Goal: Task Accomplishment & Management: Use online tool/utility

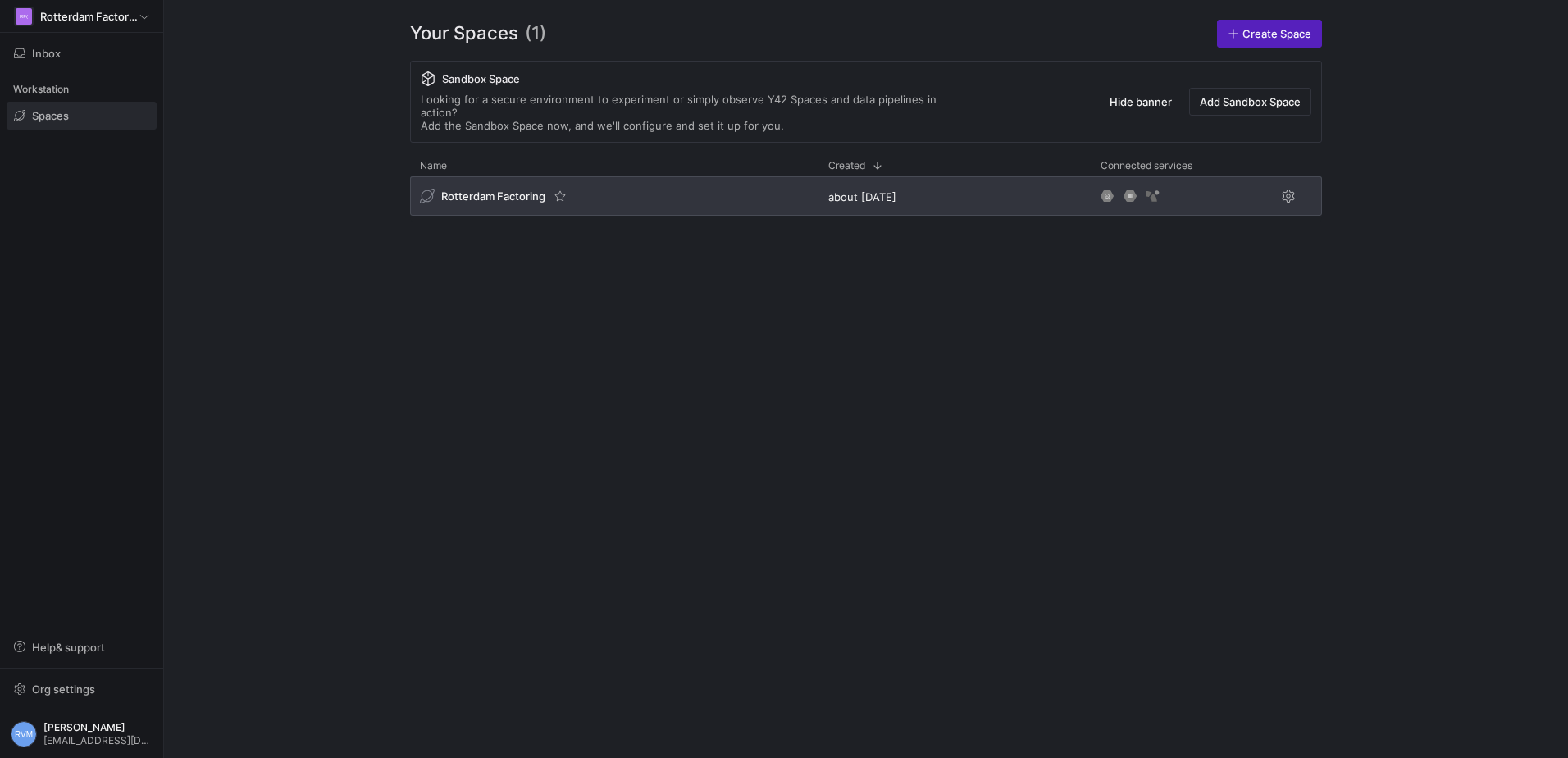
click at [514, 190] on div "Rotterdam Factoring" at bounding box center [494, 196] width 149 height 16
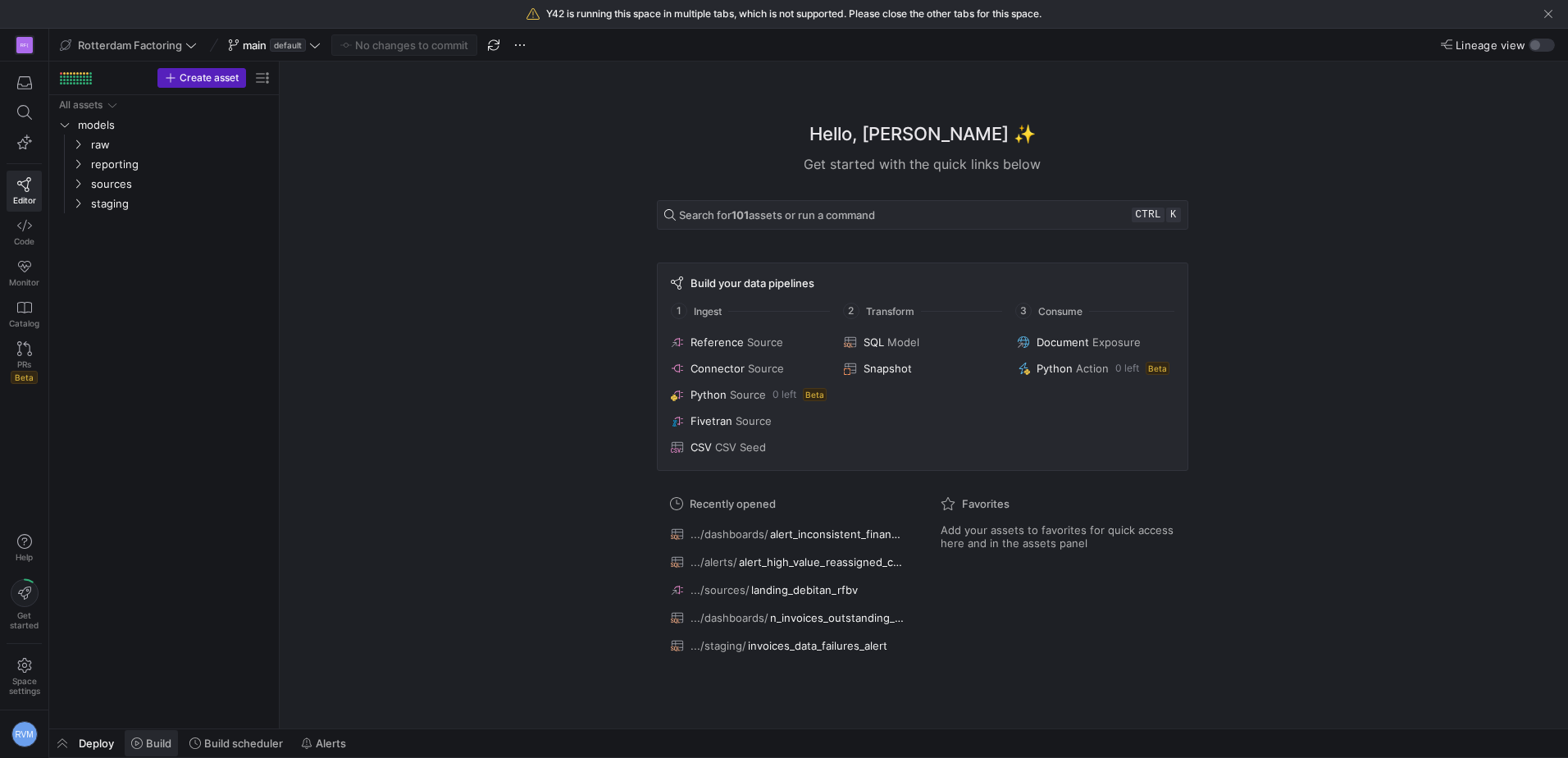
click at [156, 733] on span at bounding box center [152, 743] width 53 height 26
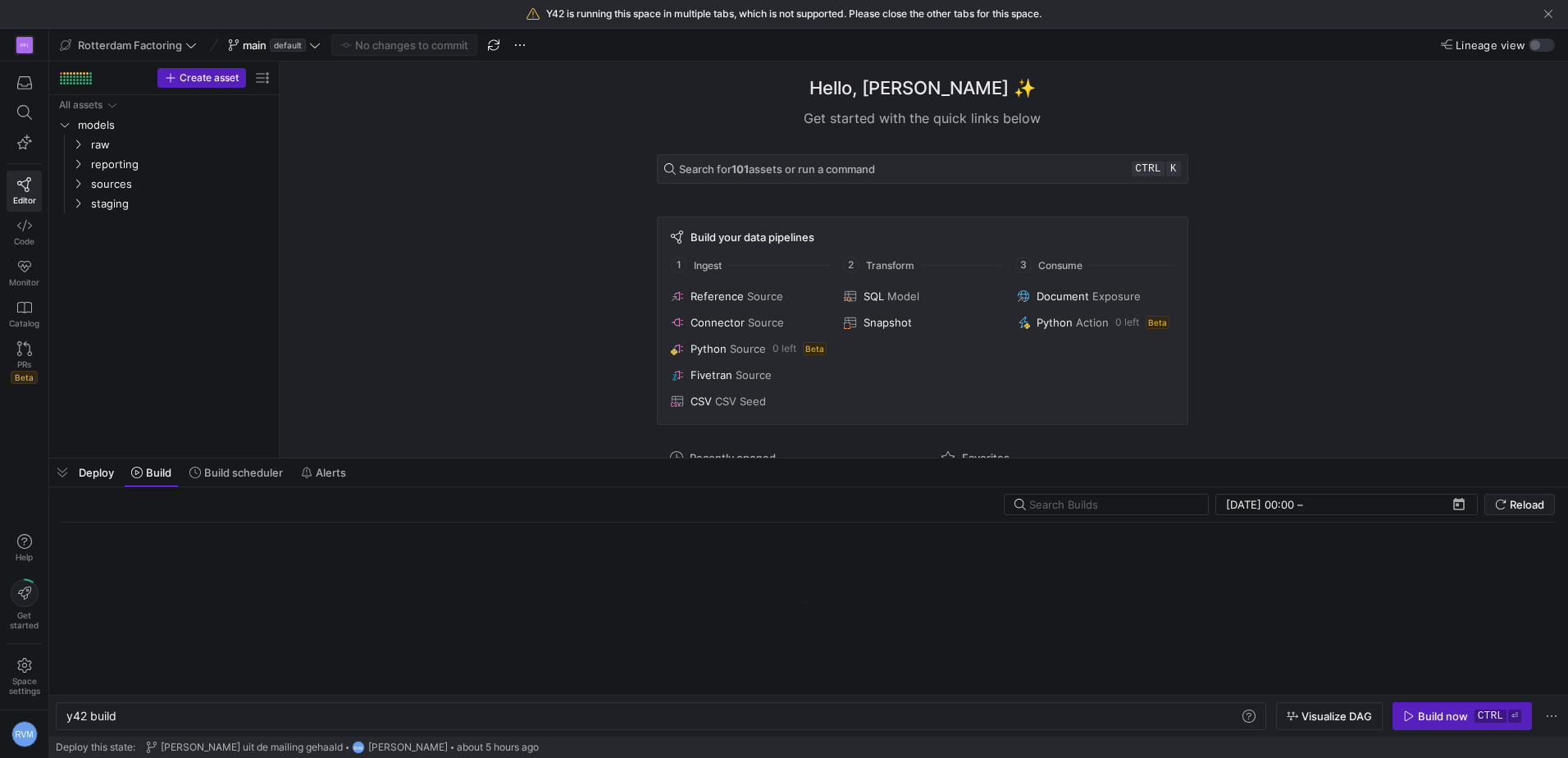
scroll to position [0, 49]
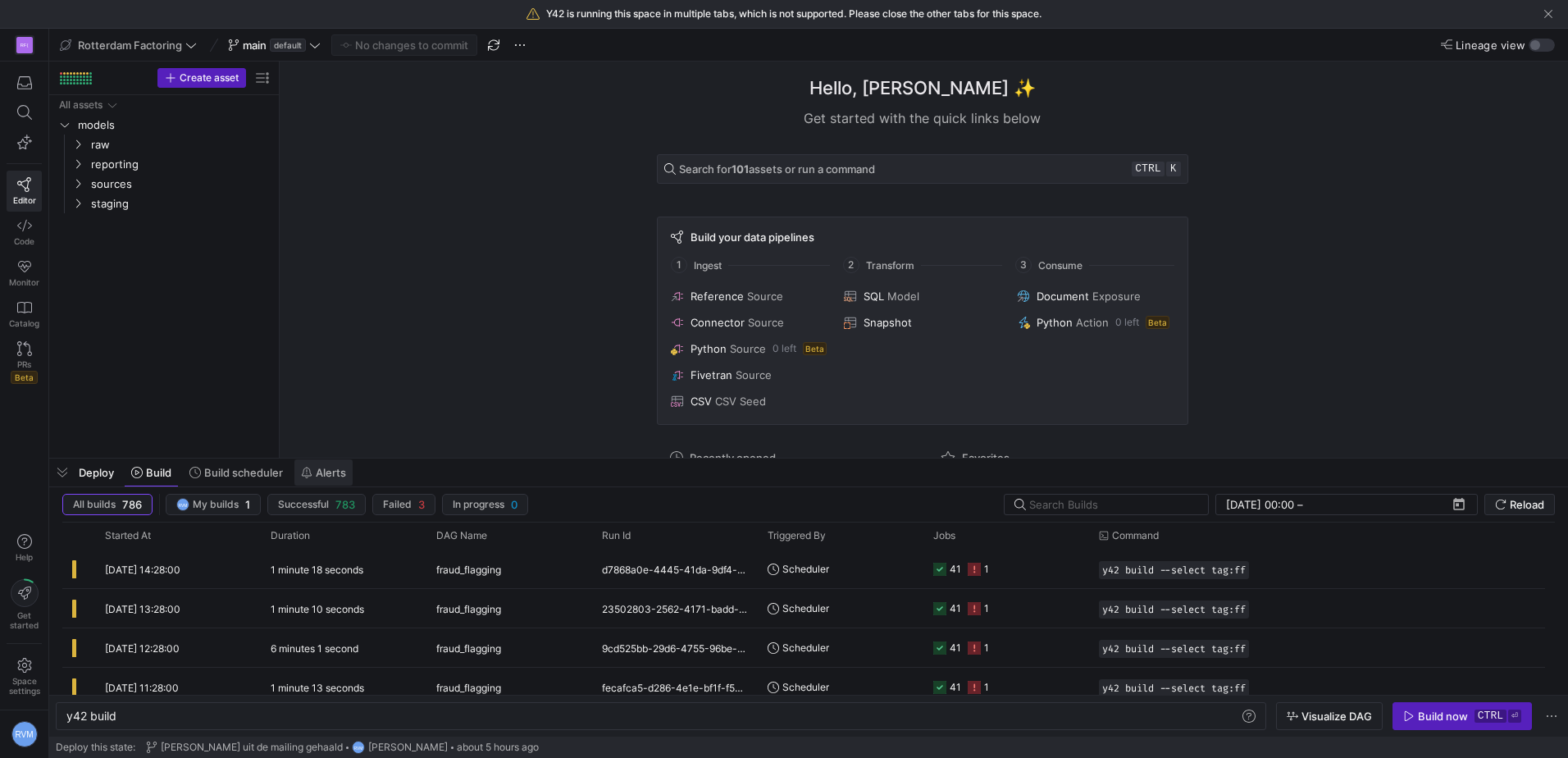
click at [321, 474] on span "Alerts" at bounding box center [330, 472] width 30 height 13
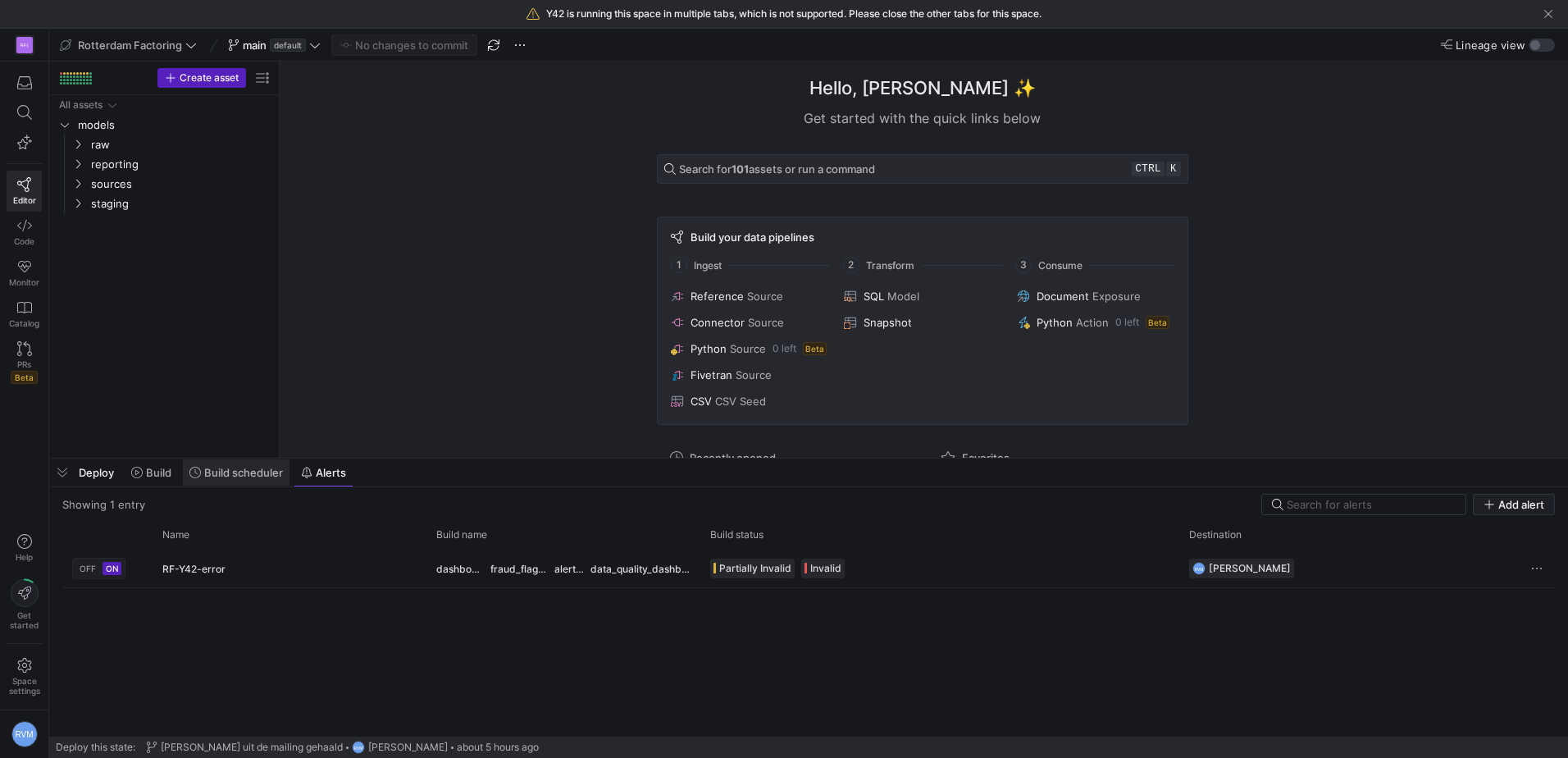
click at [250, 476] on span "Build scheduler" at bounding box center [244, 472] width 78 height 13
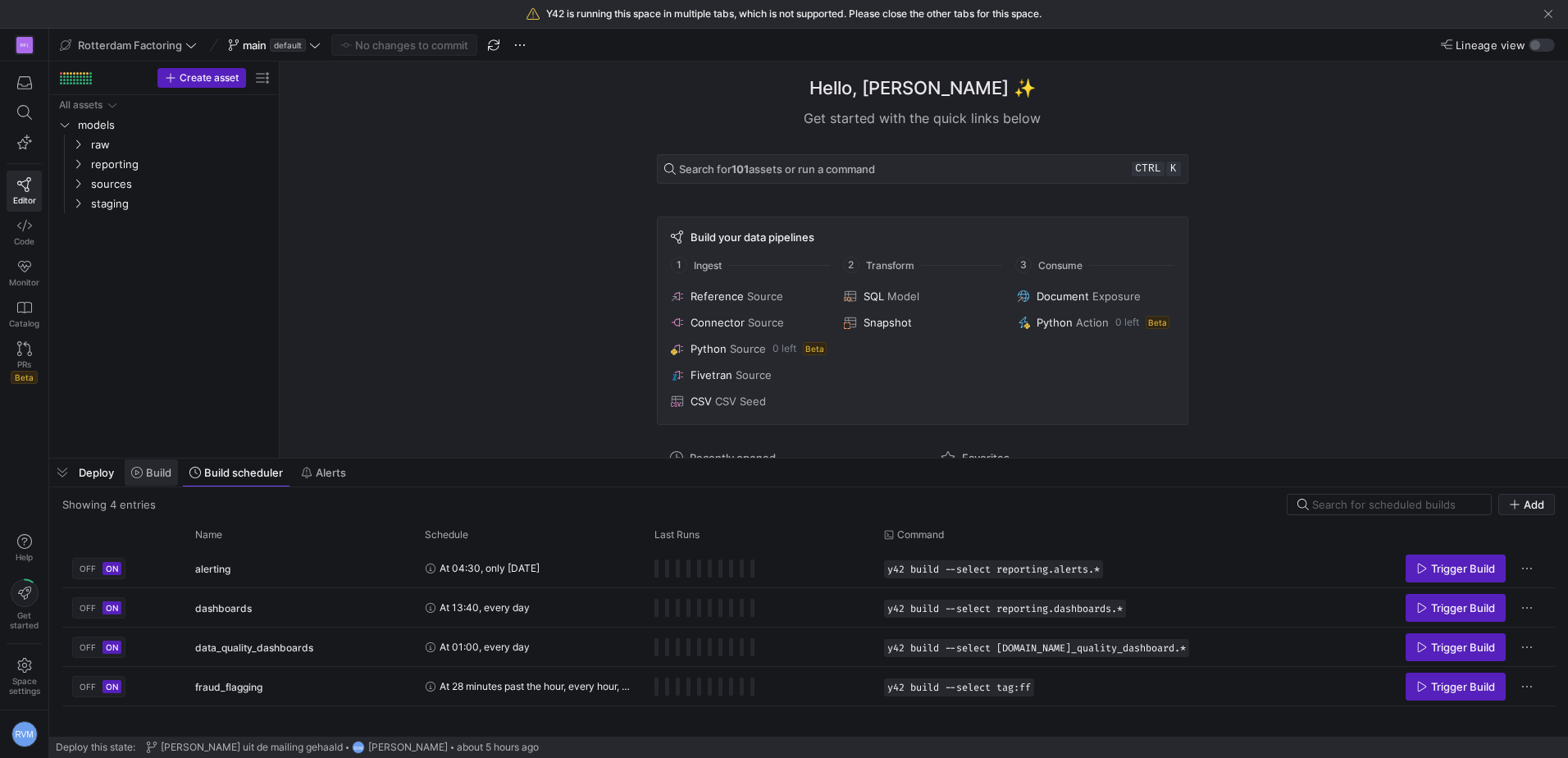
click at [154, 479] on span at bounding box center [152, 472] width 53 height 26
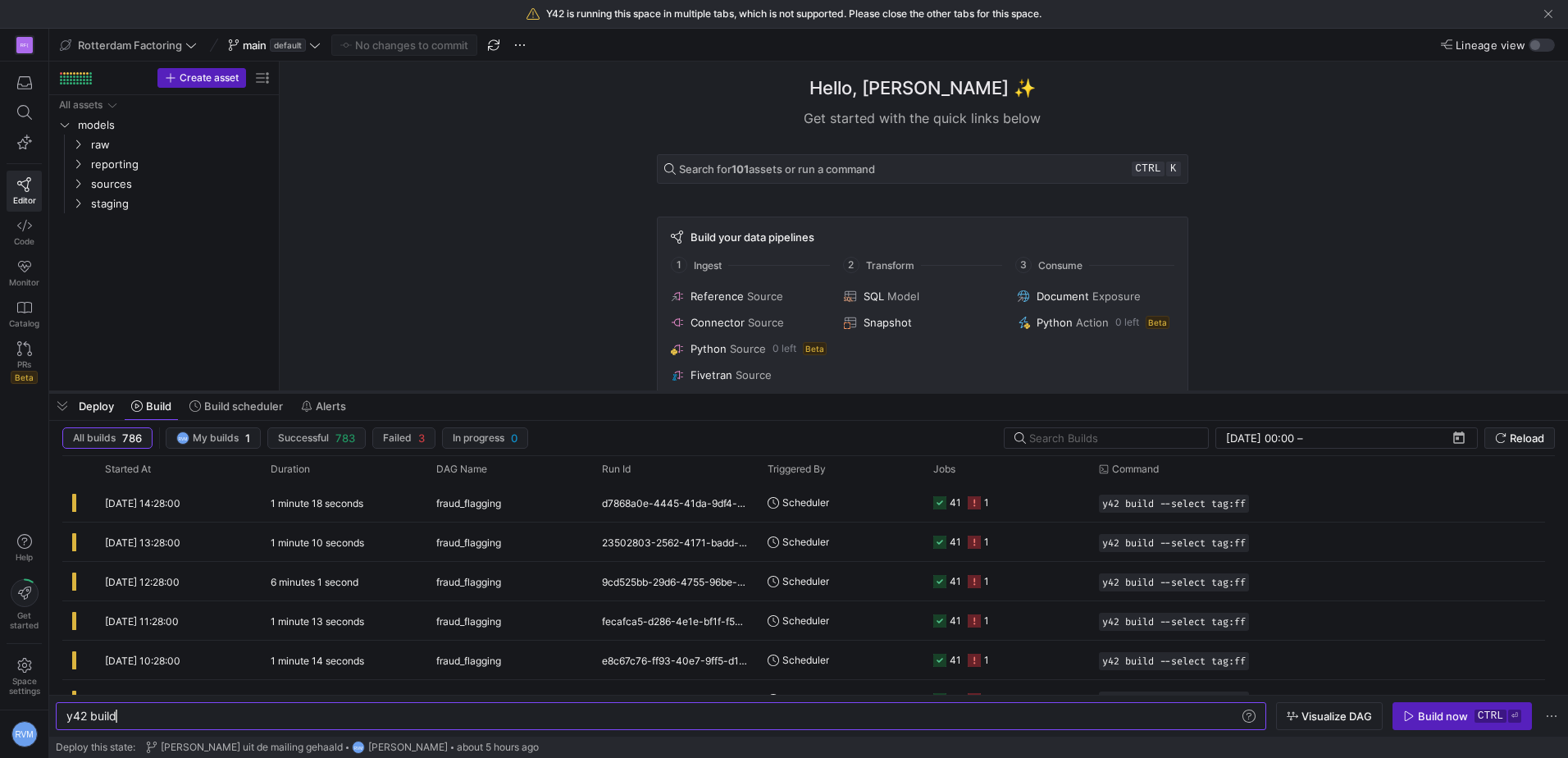
drag, startPoint x: 406, startPoint y: 458, endPoint x: 412, endPoint y: 391, distance: 67.3
click at [412, 391] on div at bounding box center [809, 392] width 1519 height 6
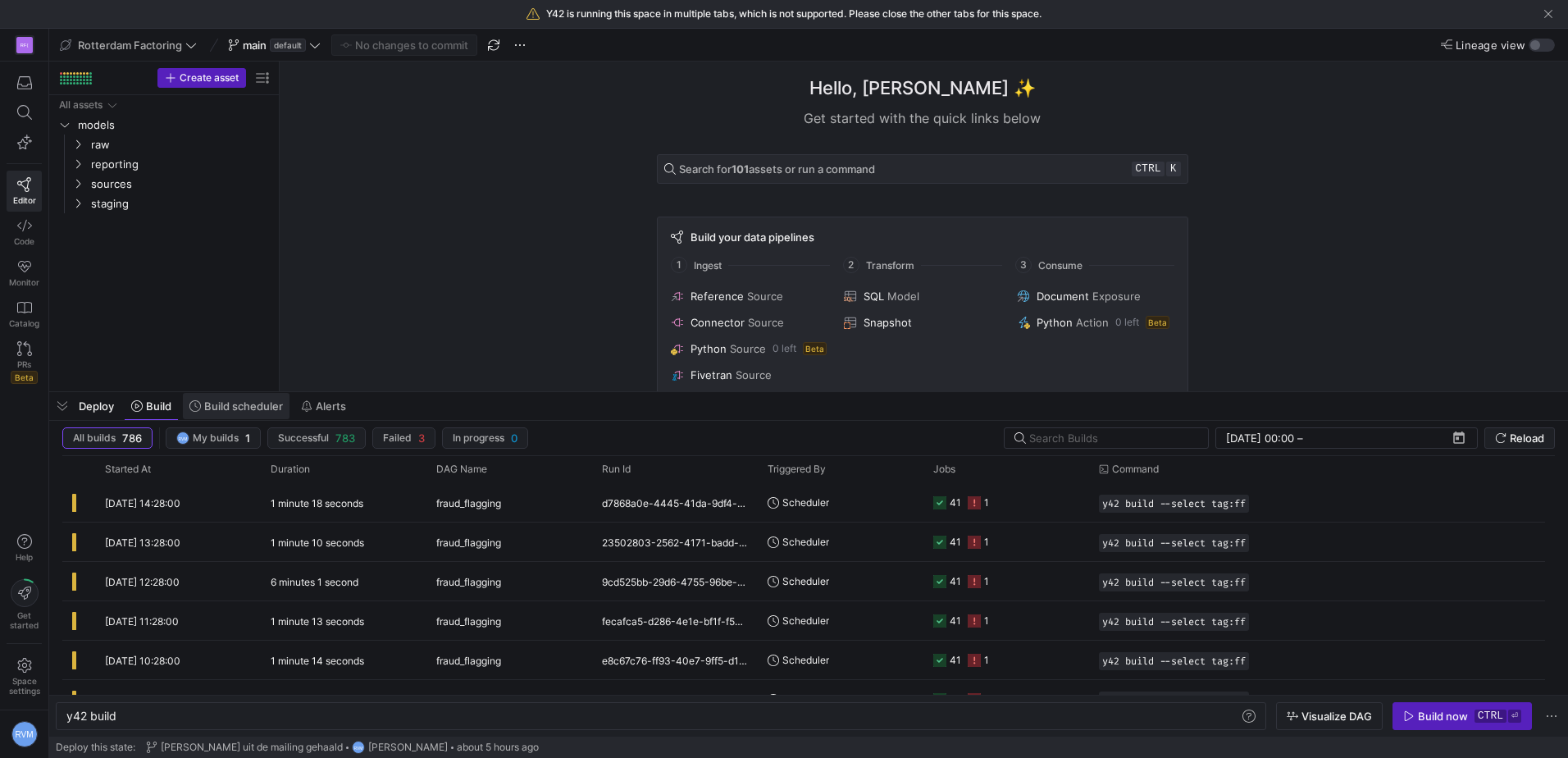
click at [258, 403] on span "Build scheduler" at bounding box center [244, 406] width 78 height 13
